Goal: Task Accomplishment & Management: Use online tool/utility

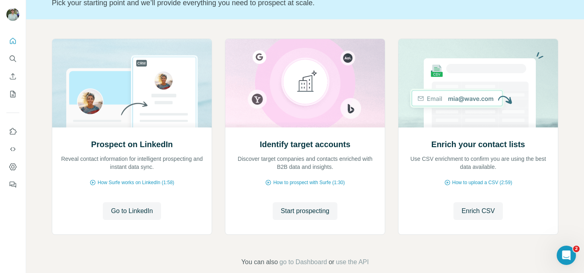
scroll to position [67, 0]
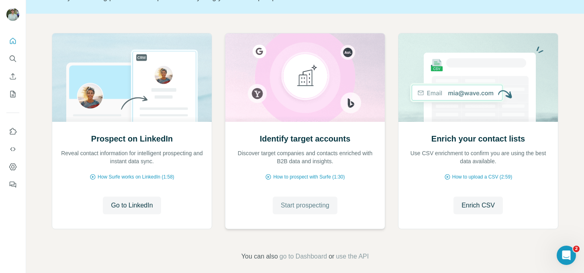
click at [306, 203] on span "Start prospecting" at bounding box center [305, 205] width 49 height 10
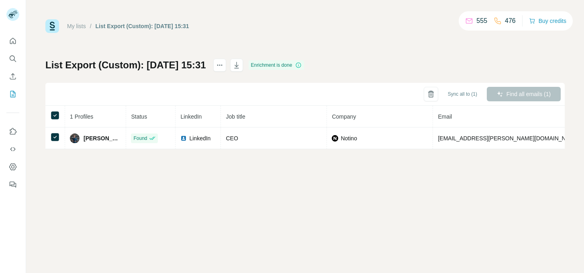
click at [89, 177] on div "My lists / List Export (Custom): 01/10/2025 15:31 555 476 Buy credits List Expo…" at bounding box center [305, 136] width 558 height 273
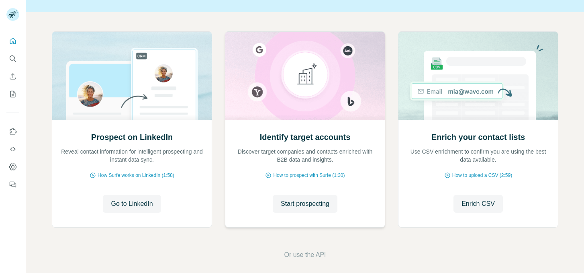
scroll to position [74, 0]
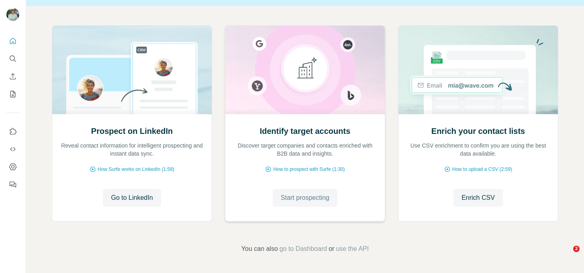
click at [312, 191] on button "Start prospecting" at bounding box center [305, 198] width 65 height 18
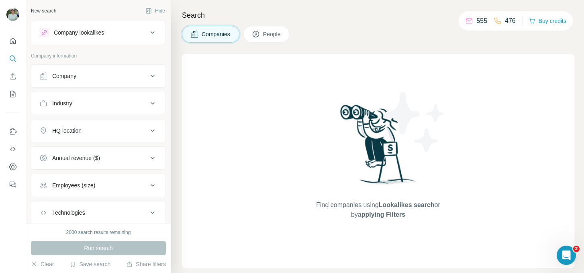
click at [101, 12] on div "New search Hide" at bounding box center [98, 11] width 135 height 12
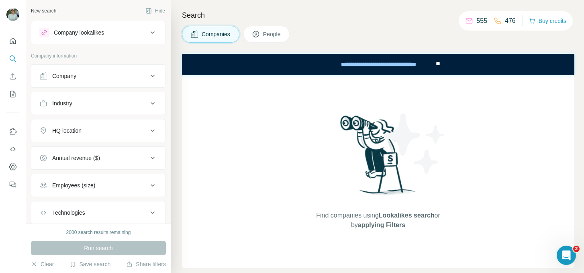
click at [85, 38] on button "Company lookalikes" at bounding box center [98, 32] width 134 height 19
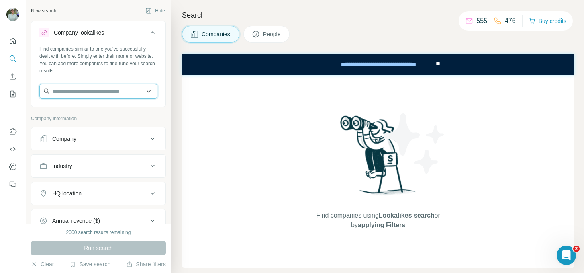
click at [68, 94] on input "text" at bounding box center [98, 91] width 118 height 14
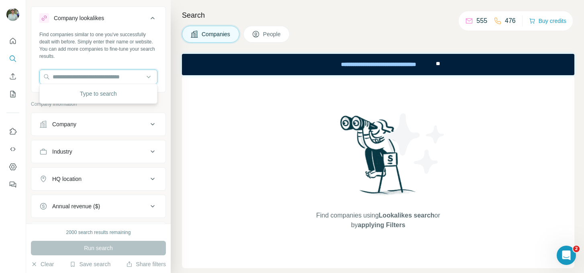
scroll to position [17, 0]
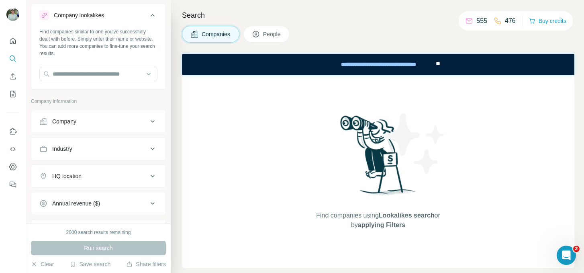
click at [74, 108] on div "Company information" at bounding box center [98, 104] width 135 height 12
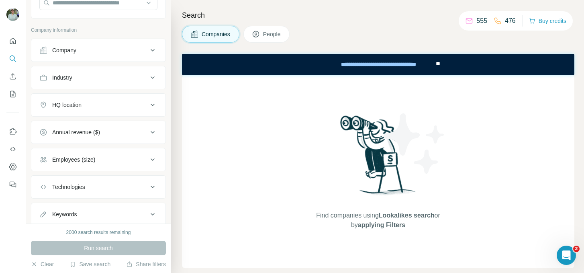
scroll to position [113, 0]
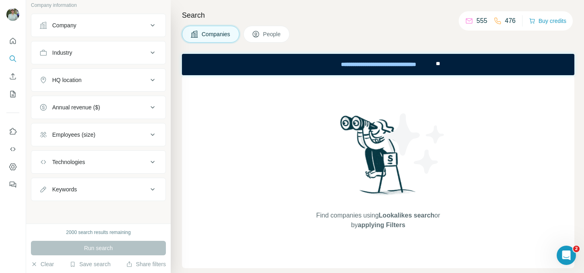
click at [78, 163] on div "Technologies" at bounding box center [68, 162] width 33 height 8
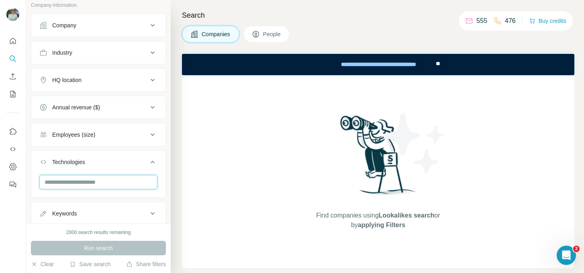
click at [71, 186] on input "text" at bounding box center [98, 182] width 118 height 14
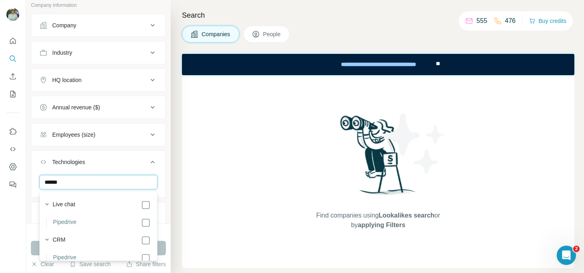
scroll to position [10, 0]
type input "******"
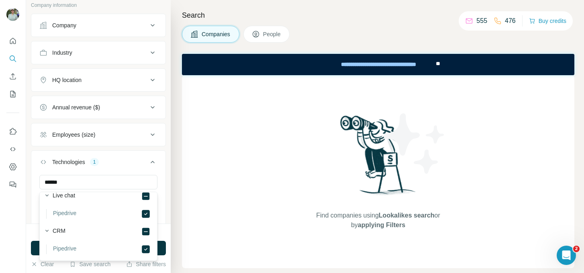
scroll to position [61, 0]
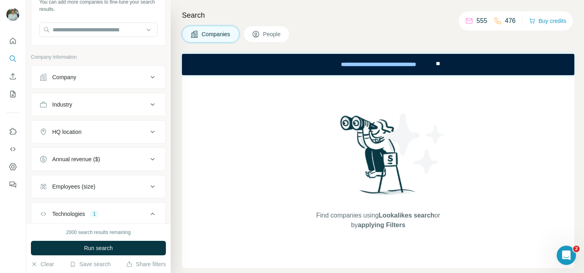
click at [90, 77] on div "Company" at bounding box center [93, 77] width 108 height 8
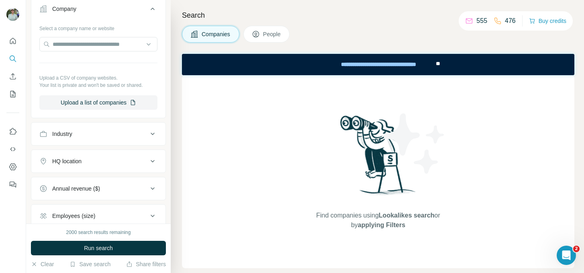
scroll to position [139, 0]
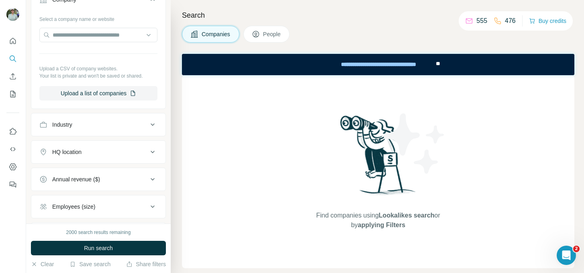
click at [84, 154] on div "HQ location" at bounding box center [93, 152] width 108 height 8
click at [77, 176] on input "text" at bounding box center [98, 172] width 118 height 14
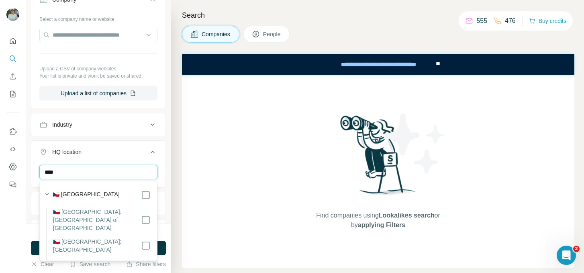
type input "****"
click at [106, 150] on div "HQ location 1" at bounding box center [93, 152] width 108 height 8
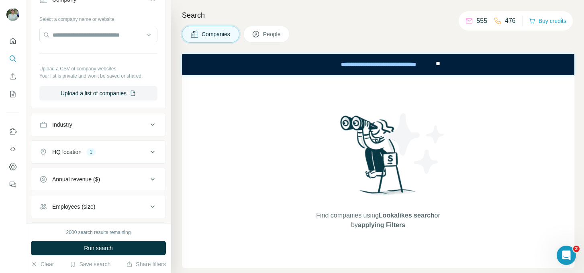
click at [93, 122] on div "Industry" at bounding box center [93, 124] width 108 height 8
click at [80, 145] on input at bounding box center [94, 144] width 99 height 9
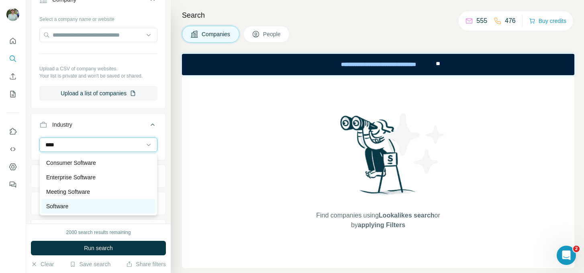
type input "****"
click at [68, 206] on p "Software" at bounding box center [57, 206] width 22 height 8
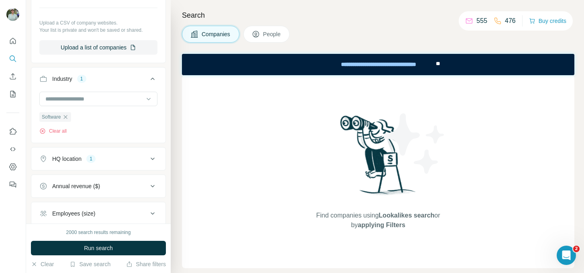
scroll to position [201, 0]
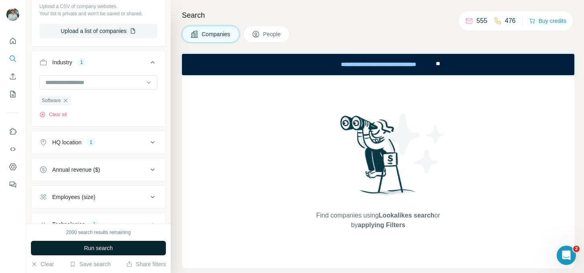
click at [78, 246] on button "Run search" at bounding box center [98, 248] width 135 height 14
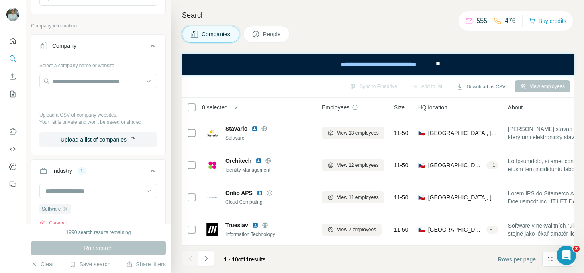
scroll to position [0, 0]
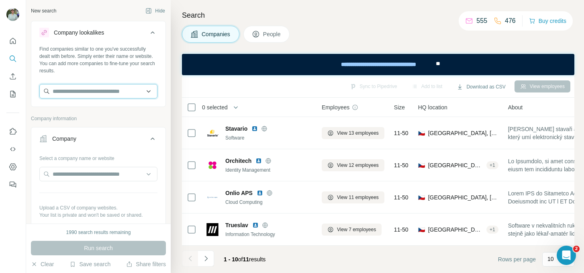
click at [89, 94] on input "text" at bounding box center [98, 91] width 118 height 14
click at [174, 98] on div "Search Companies People Sync to Pipedrive Add to list Download as CSV View empl…" at bounding box center [377, 136] width 413 height 273
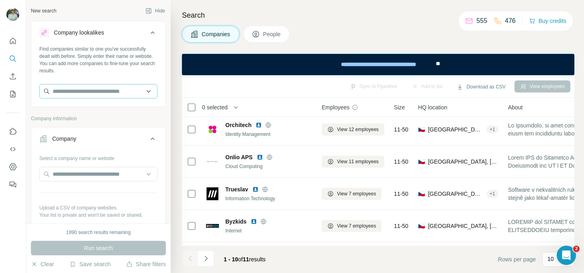
scroll to position [39, 0]
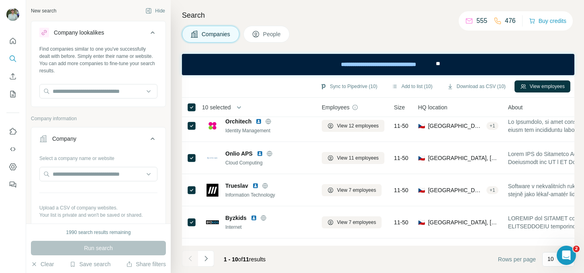
click at [228, 108] on span "10 selected" at bounding box center [216, 107] width 29 height 8
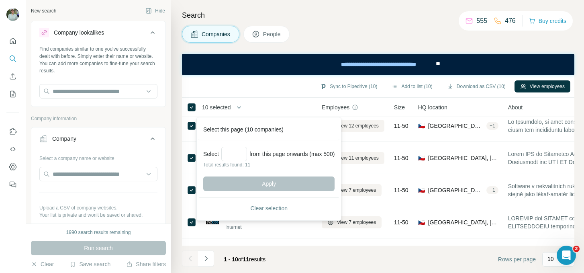
click at [219, 55] on div "**********" at bounding box center [378, 64] width 392 height 21
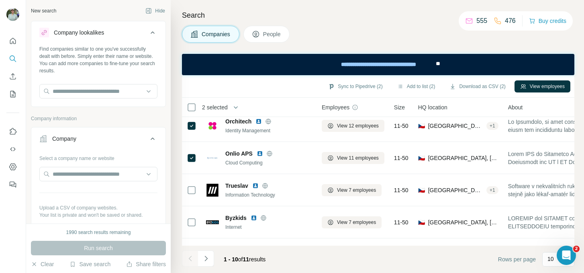
click at [277, 34] on span "People" at bounding box center [272, 34] width 18 height 8
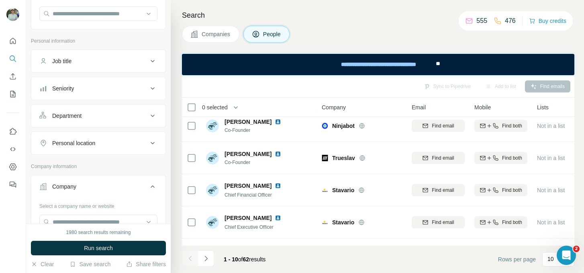
scroll to position [96, 0]
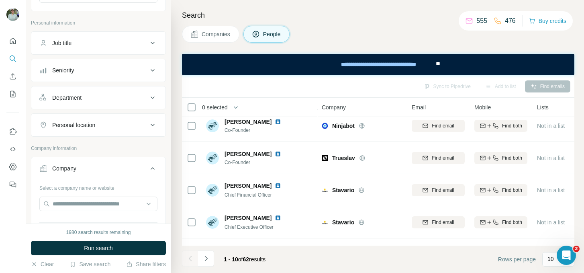
click at [71, 73] on div "Seniority" at bounding box center [63, 70] width 22 height 8
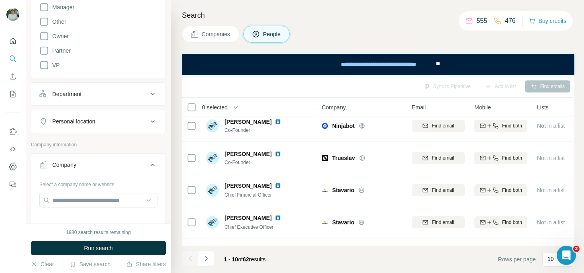
scroll to position [271, 0]
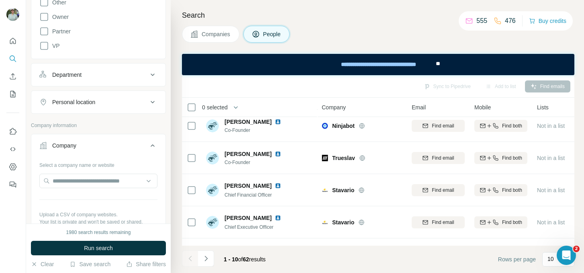
click at [78, 106] on button "Personal location" at bounding box center [98, 101] width 134 height 19
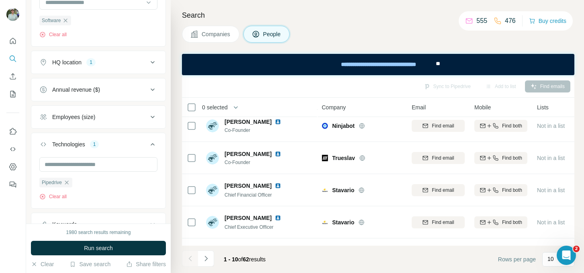
scroll to position [630, 0]
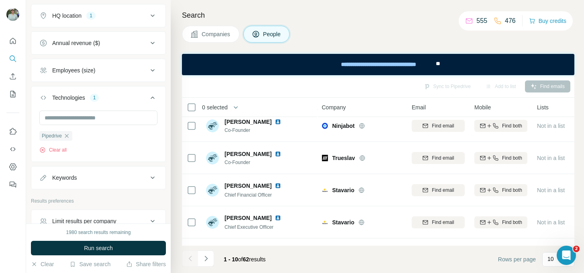
click at [67, 177] on div "Keywords" at bounding box center [64, 177] width 24 height 8
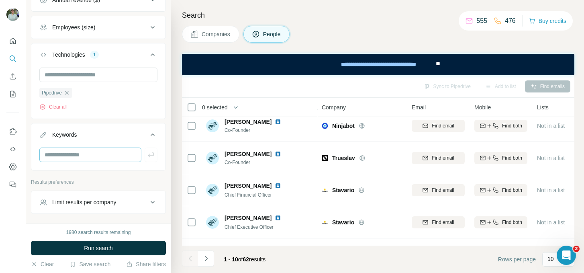
scroll to position [676, 0]
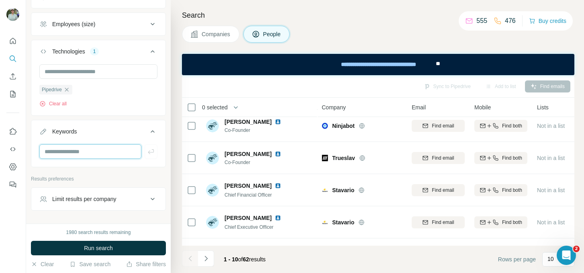
click at [78, 153] on input "text" at bounding box center [90, 151] width 102 height 14
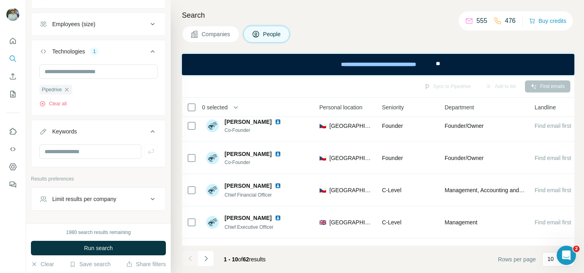
scroll to position [700, 0]
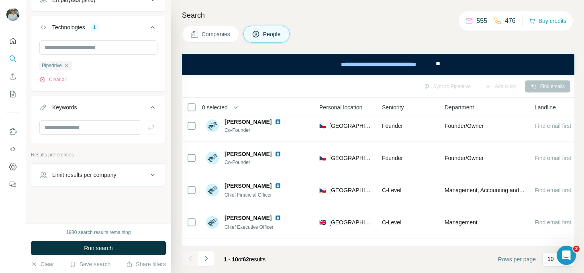
click at [88, 178] on div "Limit results per company" at bounding box center [84, 175] width 64 height 8
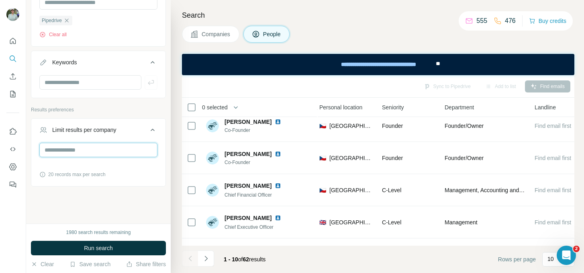
click at [66, 149] on input "number" at bounding box center [98, 150] width 118 height 14
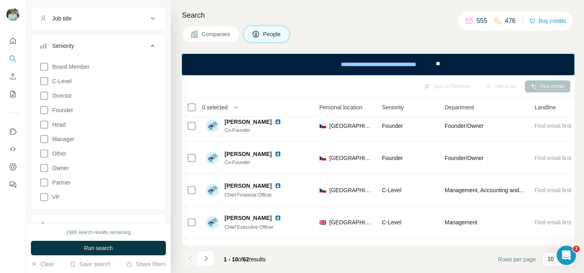
scroll to position [0, 280]
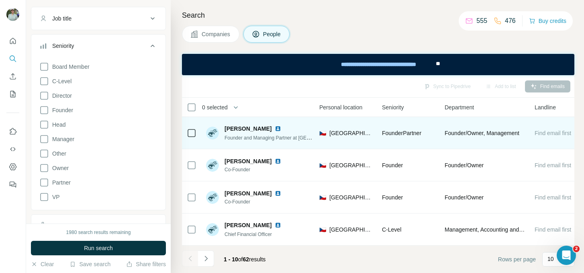
click at [191, 140] on div at bounding box center [192, 133] width 10 height 22
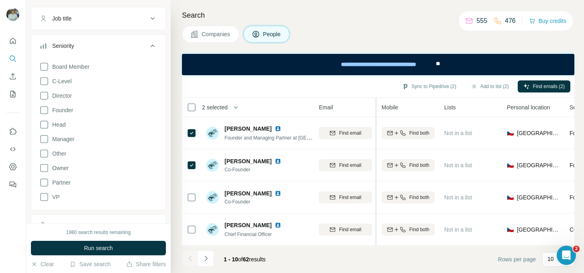
scroll to position [0, 63]
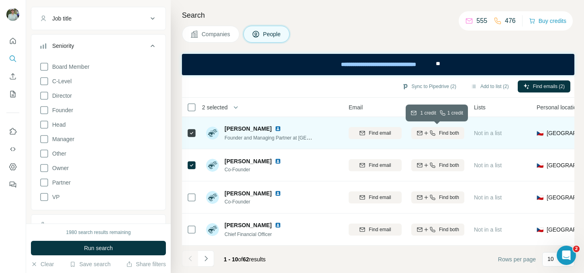
click at [425, 134] on icon "button" at bounding box center [426, 133] width 6 height 6
click at [194, 112] on th "2 selected" at bounding box center [246, 107] width 129 height 19
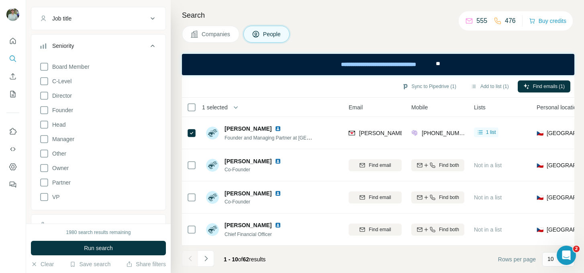
click at [303, 86] on div "Sync to Pipedrive (1) Add to list (1) Find emails (1)" at bounding box center [378, 86] width 384 height 14
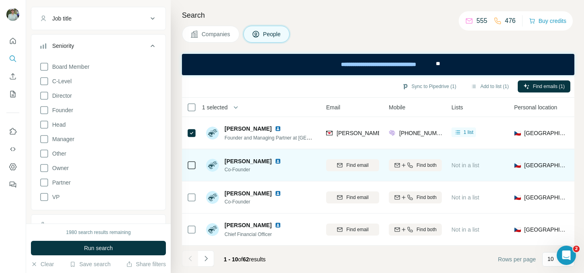
scroll to position [0, 5]
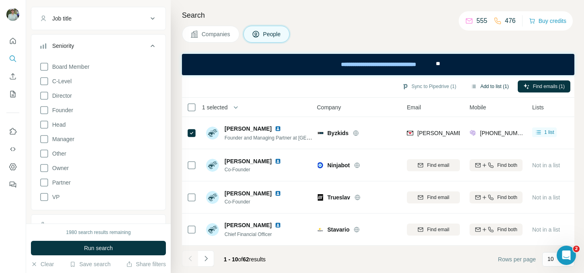
click at [485, 85] on button "Add to list (1)" at bounding box center [489, 86] width 49 height 12
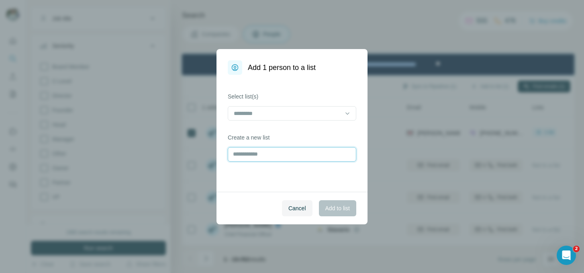
click at [314, 155] on input "text" at bounding box center [292, 154] width 129 height 14
type input "********"
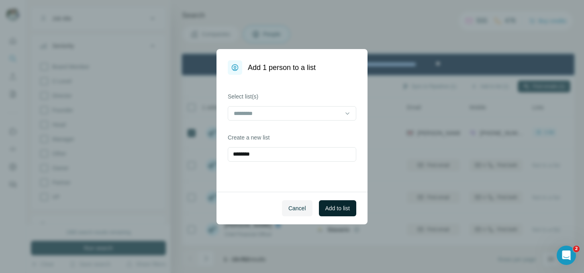
click at [340, 214] on button "Add to list" at bounding box center [337, 208] width 37 height 16
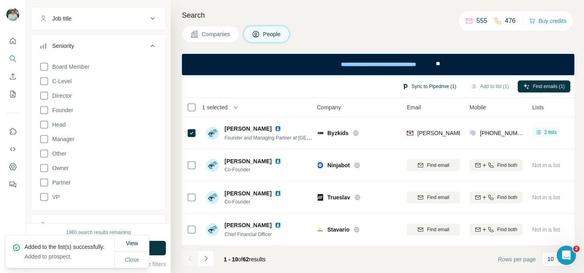
click at [422, 85] on button "Sync to Pipedrive (1)" at bounding box center [428, 86] width 65 height 12
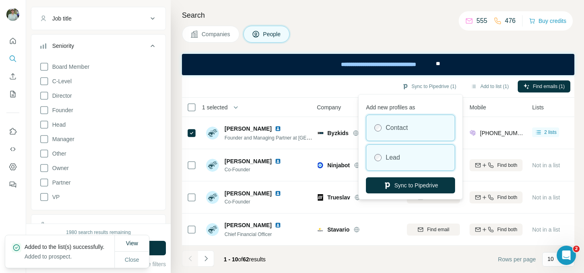
click at [402, 161] on div "Lead" at bounding box center [410, 158] width 88 height 26
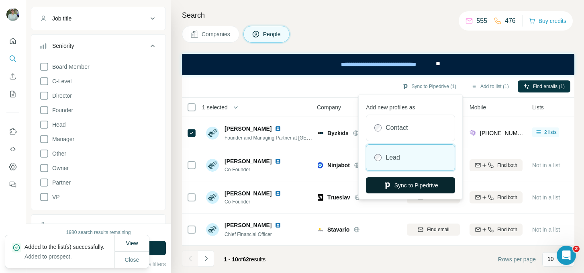
click at [403, 188] on button "Sync to Pipedrive" at bounding box center [410, 185] width 89 height 16
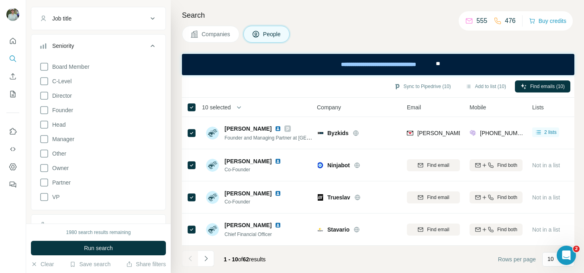
click at [475, 50] on div "Search Companies People Sync to Pipedrive (10) Add to list (10) Find emails (10…" at bounding box center [377, 136] width 413 height 273
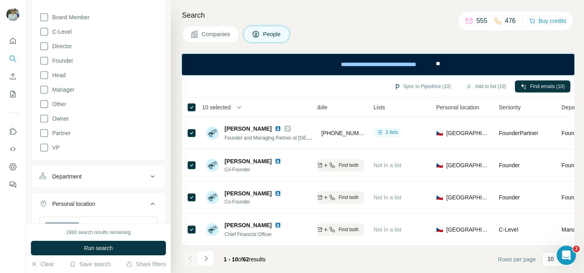
scroll to position [0, 0]
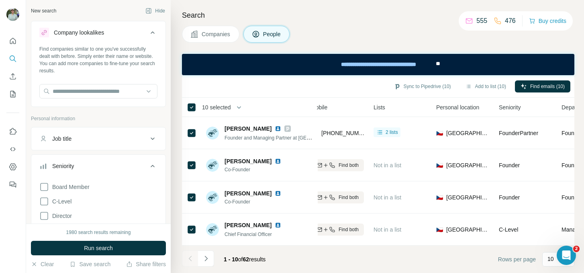
click at [429, 26] on div "Companies People" at bounding box center [378, 34] width 392 height 17
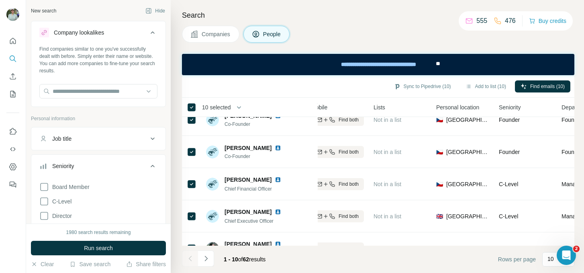
click at [217, 36] on span "Companies" at bounding box center [216, 34] width 29 height 8
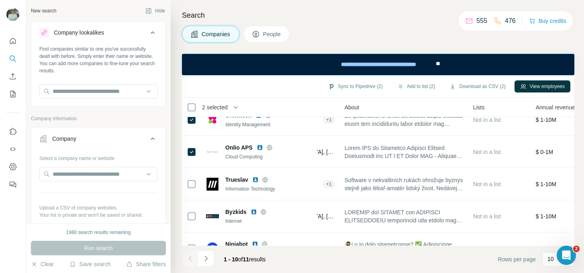
click at [210, 34] on span "Companies" at bounding box center [216, 34] width 29 height 8
click at [116, 135] on div "Company" at bounding box center [93, 139] width 108 height 8
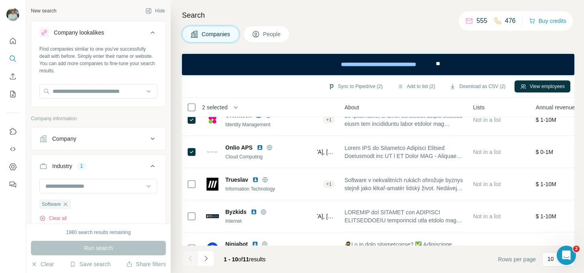
click at [92, 143] on button "Company" at bounding box center [98, 138] width 134 height 19
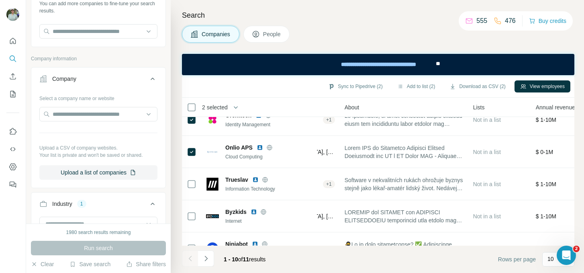
scroll to position [61, 0]
click at [94, 171] on button "Upload a list of companies" at bounding box center [98, 170] width 118 height 14
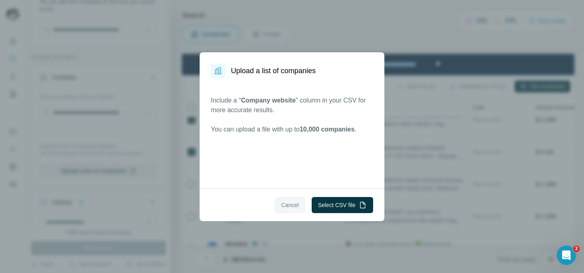
click at [281, 201] on span "Cancel" at bounding box center [290, 205] width 18 height 8
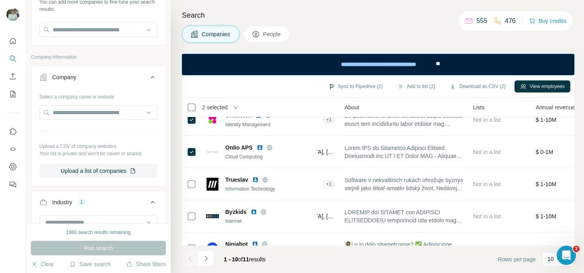
scroll to position [0, 0]
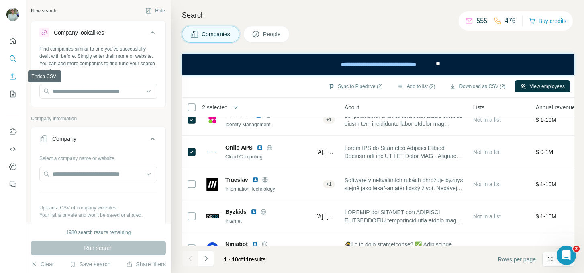
click at [12, 79] on icon "Enrich CSV" at bounding box center [13, 76] width 6 height 6
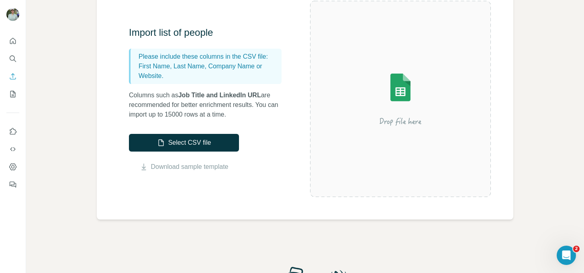
scroll to position [68, 0]
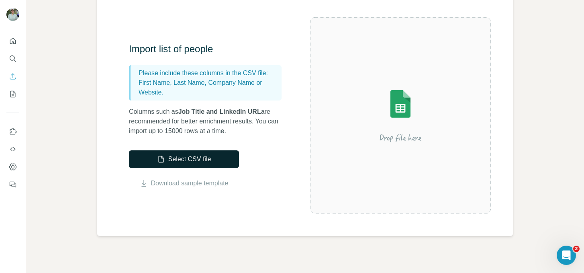
click at [184, 159] on button "Select CSV file" at bounding box center [184, 159] width 110 height 18
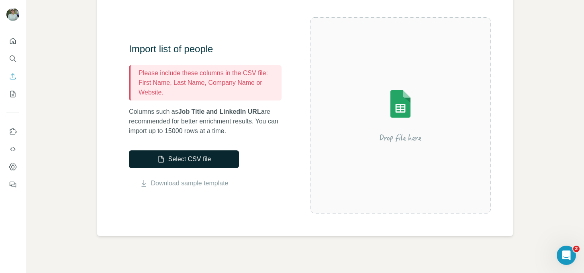
click at [204, 155] on button "Select CSV file" at bounding box center [184, 159] width 110 height 18
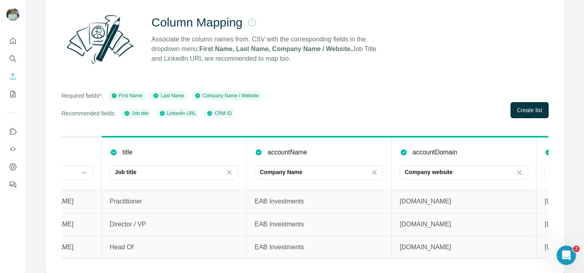
scroll to position [0, 688]
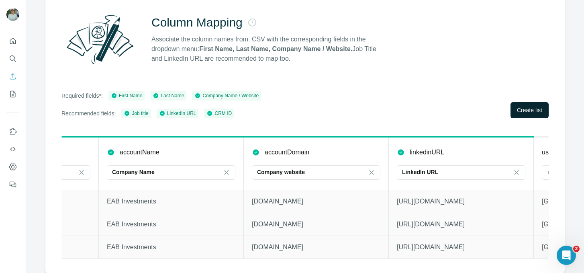
click at [533, 102] on button "Create list" at bounding box center [529, 110] width 38 height 16
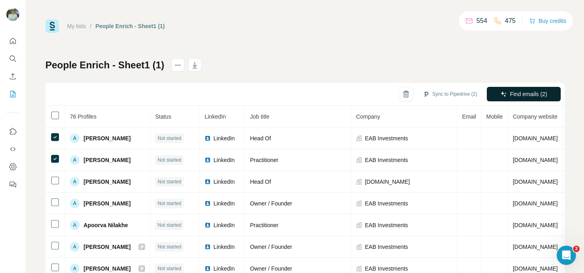
click at [510, 94] on span "Find emails (2)" at bounding box center [528, 94] width 37 height 8
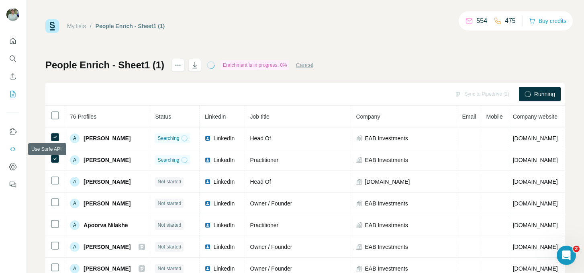
click at [12, 150] on icon "Use Surfe API" at bounding box center [13, 149] width 8 height 8
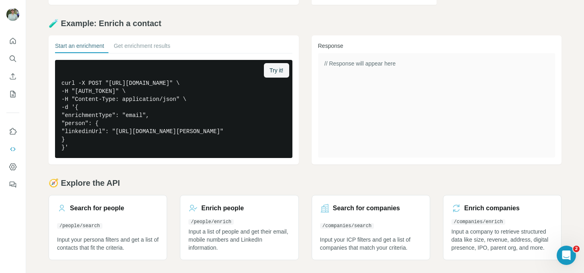
scroll to position [157, 0]
click at [130, 212] on link "Search for people /people/search Input your persona filters and get a list of c…" at bounding box center [108, 227] width 118 height 65
